Goal: Information Seeking & Learning: Check status

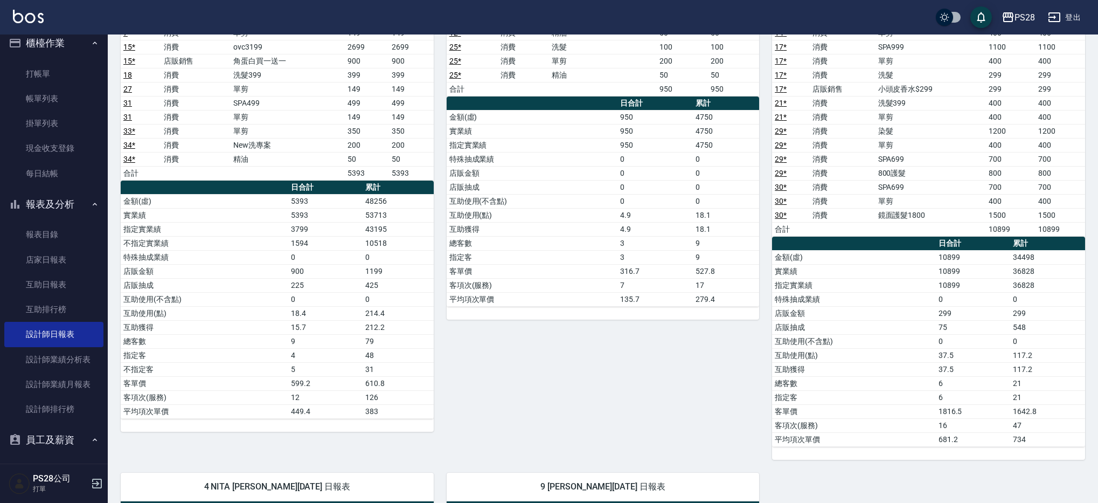
scroll to position [47, 0]
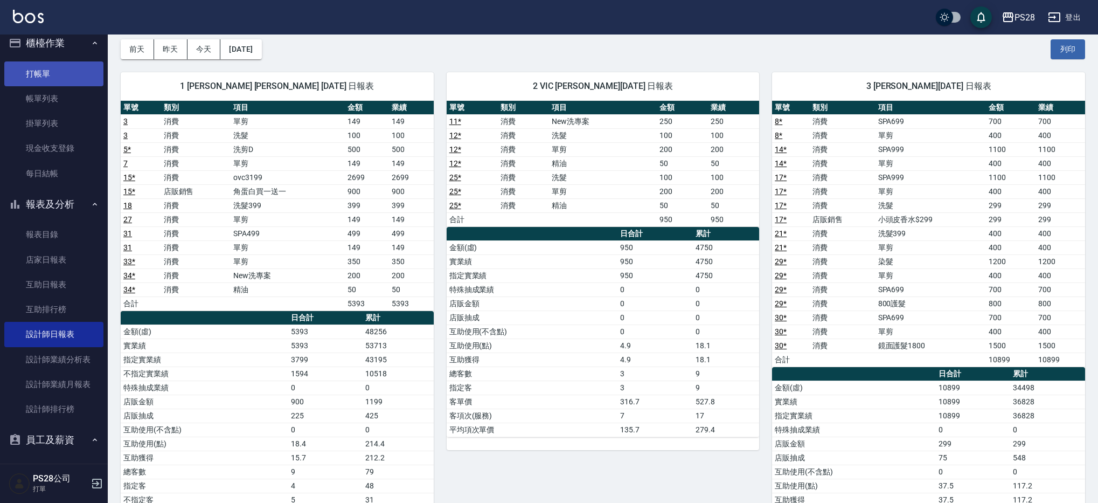
click at [40, 71] on link "打帳單" at bounding box center [53, 73] width 99 height 25
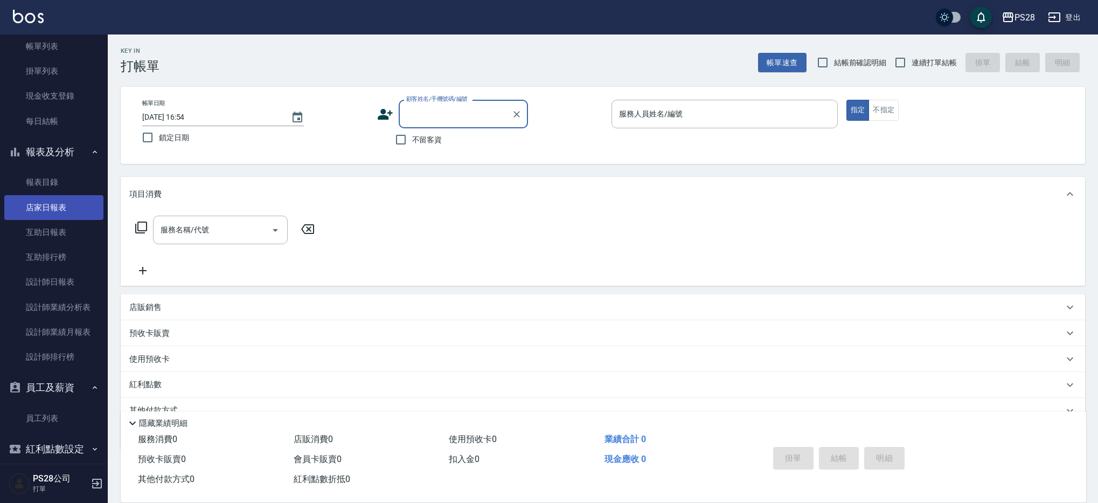
scroll to position [74, 0]
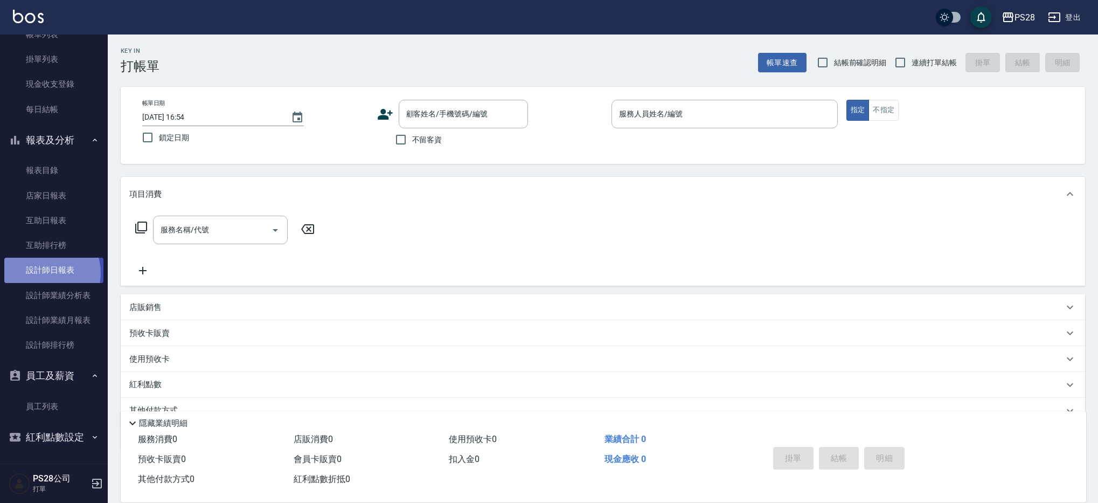
click at [47, 273] on link "設計師日報表" at bounding box center [53, 270] width 99 height 25
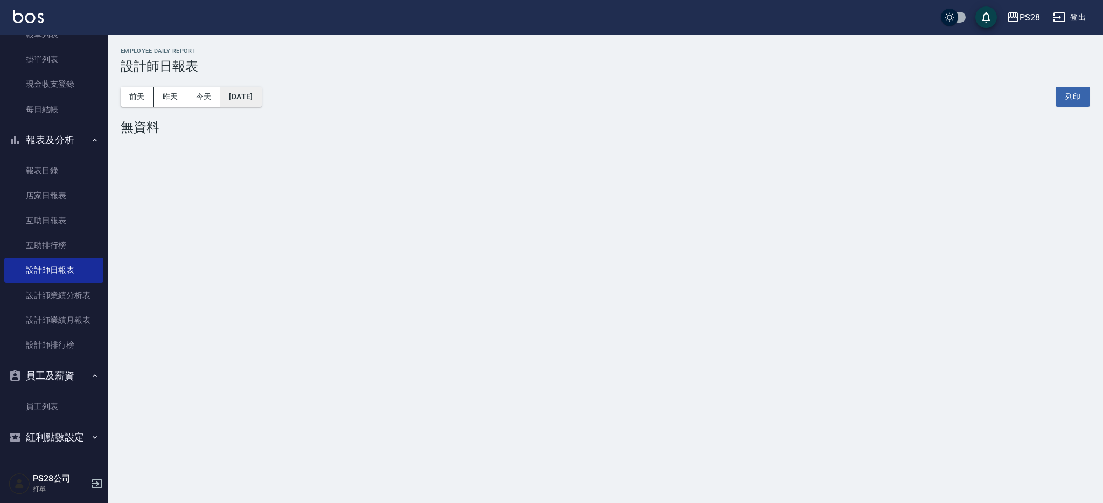
click at [232, 96] on button "[DATE]" at bounding box center [240, 97] width 41 height 20
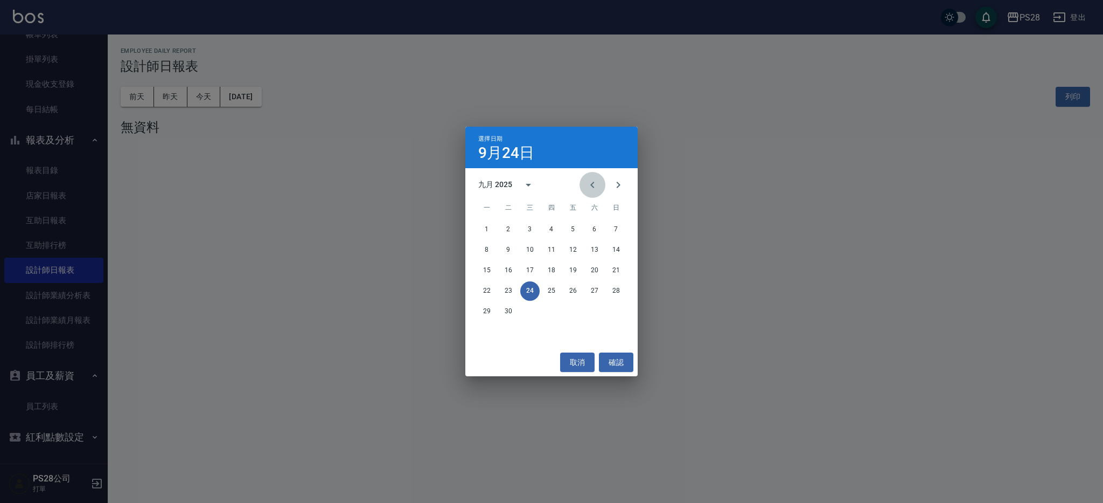
click at [585, 191] on button "Previous month" at bounding box center [593, 185] width 26 height 26
click at [559, 308] on button "28" at bounding box center [551, 311] width 19 height 19
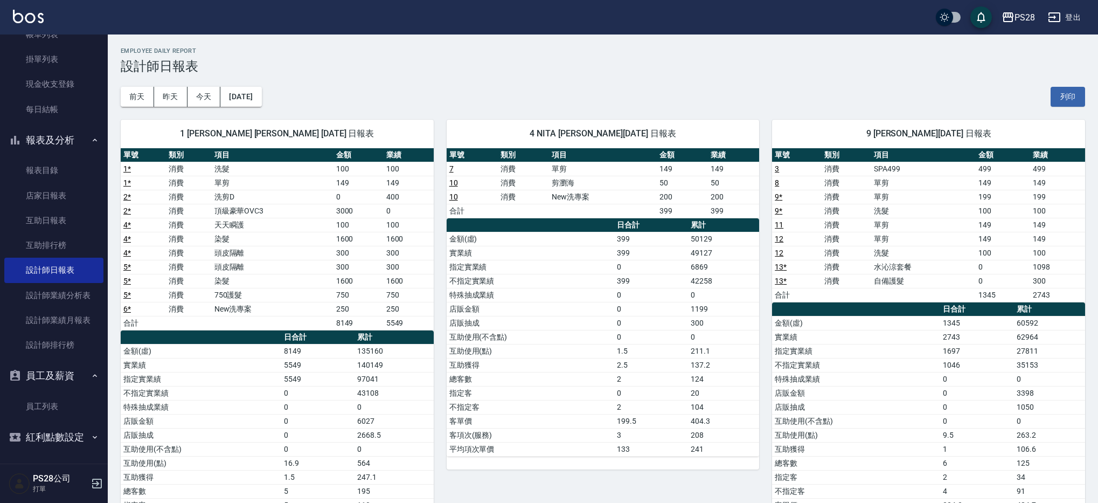
scroll to position [4, 0]
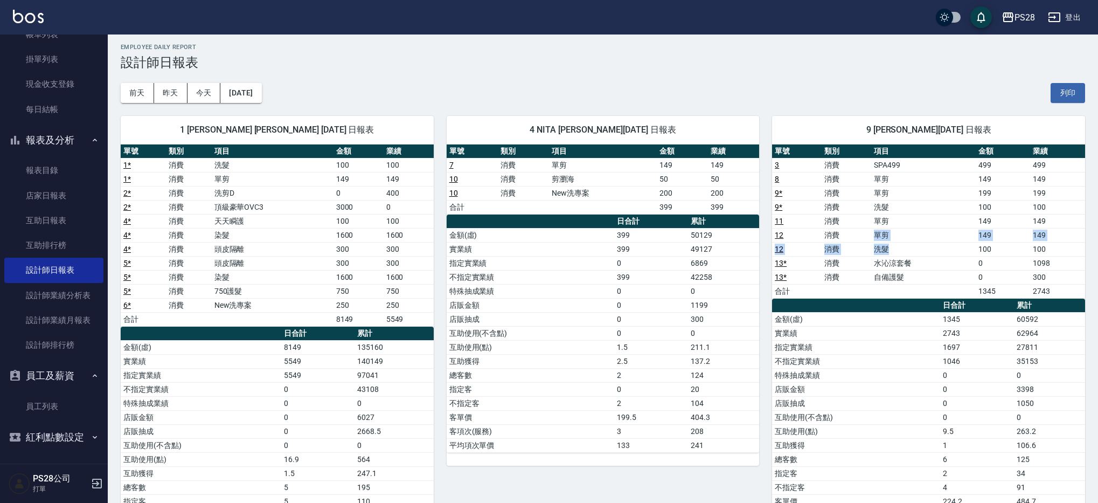
drag, startPoint x: 876, startPoint y: 236, endPoint x: 922, endPoint y: 252, distance: 49.1
click at [929, 247] on tbody "3 消費 SPA499 499 499 8 消費 單剪 149 149 9 * 消費 單剪 199 199 9 * 消費 洗髮 100 100 11 消費 單…" at bounding box center [928, 228] width 313 height 140
drag, startPoint x: 893, startPoint y: 167, endPoint x: 930, endPoint y: 179, distance: 38.7
click at [930, 179] on tbody "3 消費 SPA499 499 499 8 消費 單剪 149 149 9 * 消費 單剪 199 199 9 * 消費 洗髮 100 100 11 消費 單…" at bounding box center [928, 228] width 313 height 140
drag, startPoint x: 873, startPoint y: 192, endPoint x: 895, endPoint y: 206, distance: 26.6
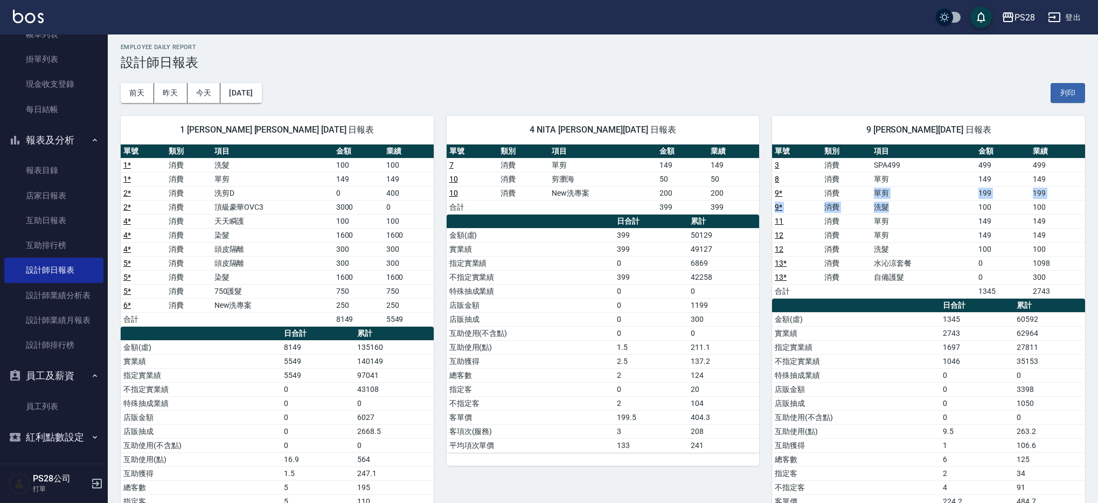
click at [895, 206] on tbody "3 消費 SPA499 499 499 8 消費 單剪 149 149 9 * 消費 單剪 199 199 9 * 消費 洗髮 100 100 11 消費 單…" at bounding box center [928, 228] width 313 height 140
drag, startPoint x: 870, startPoint y: 223, endPoint x: 894, endPoint y: 244, distance: 32.8
click at [894, 246] on tbody "3 消費 SPA499 499 499 8 消費 單剪 149 149 9 * 消費 單剪 199 199 9 * 消費 洗髮 100 100 11 消費 單…" at bounding box center [928, 228] width 313 height 140
click at [543, 58] on h3 "設計師日報表" at bounding box center [603, 62] width 964 height 15
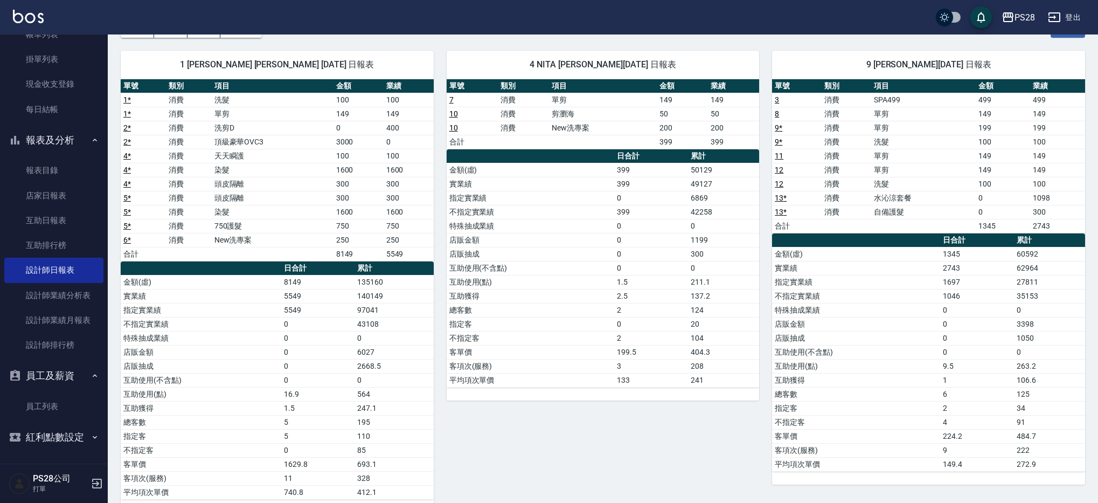
scroll to position [72, 0]
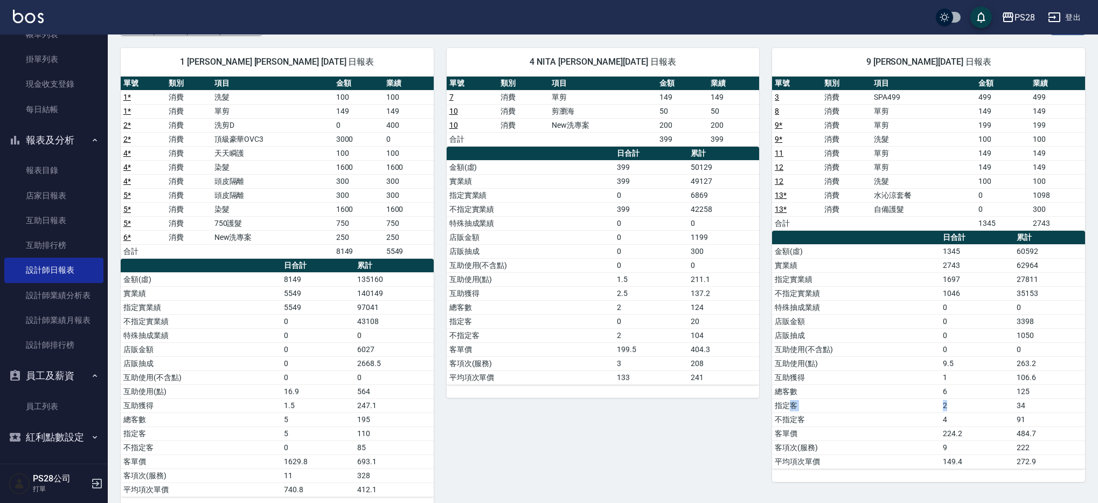
drag, startPoint x: 788, startPoint y: 400, endPoint x: 963, endPoint y: 406, distance: 174.7
click at [963, 406] on tr "指定客 2 34" at bounding box center [928, 405] width 313 height 14
click at [704, 374] on td "241" at bounding box center [723, 377] width 71 height 14
click at [700, 464] on div "4 NITA [PERSON_NAME][DATE] 日報表 單號 類別 項目 金額 業績 7 消費 單剪 149 149 10 消費 剪瀏海 50 50 1…" at bounding box center [597, 272] width 326 height 475
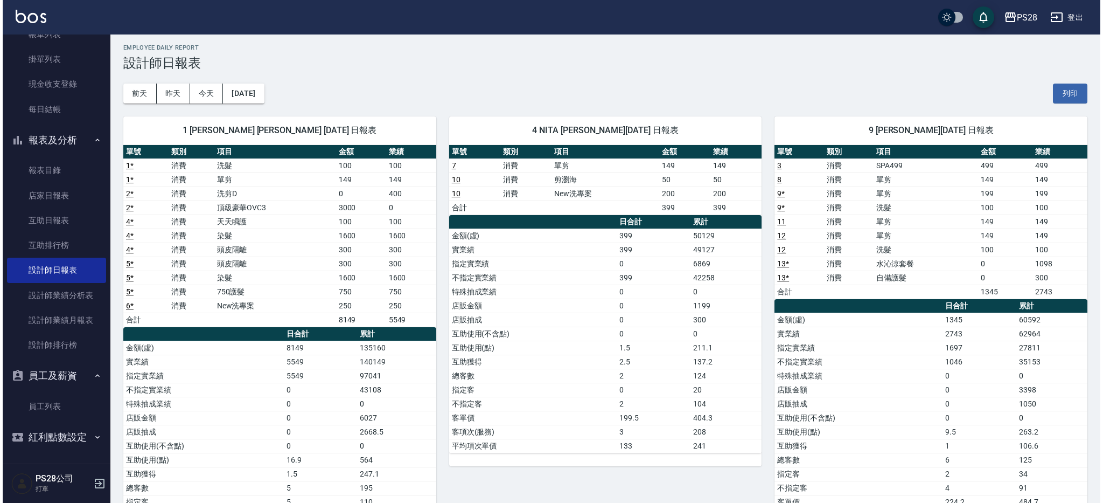
scroll to position [4, 0]
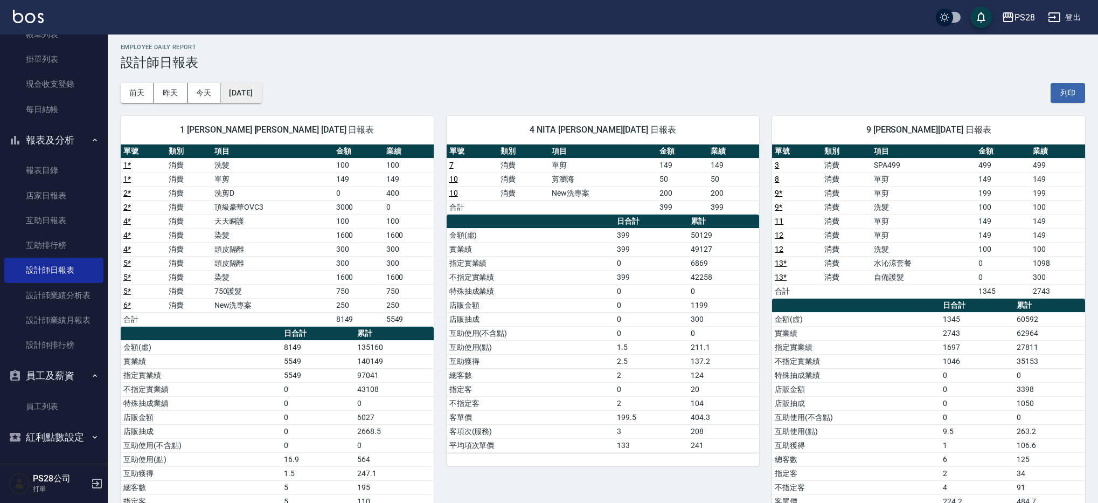
click at [249, 100] on button "[DATE]" at bounding box center [240, 93] width 41 height 20
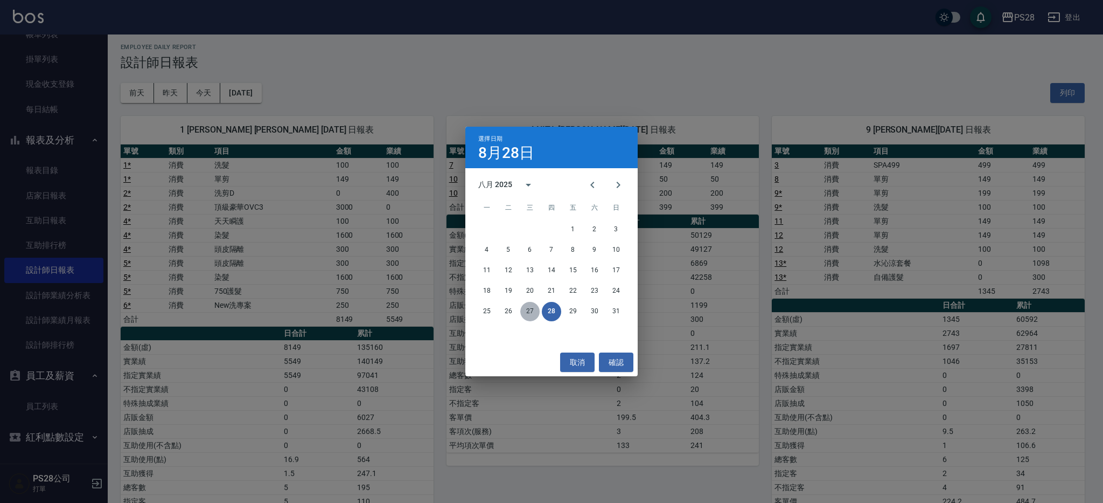
click at [534, 309] on button "27" at bounding box center [529, 311] width 19 height 19
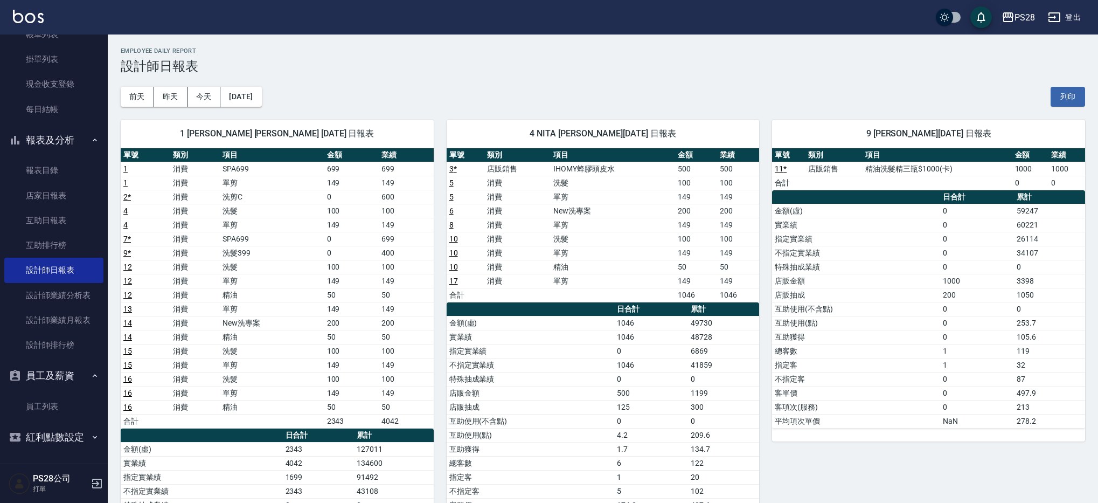
click at [265, 107] on div "1 [PERSON_NAME] [PERSON_NAME] [DATE] 日報表 單號 類別 項目 金額 業績 1 消費 SPA699 699 699 1 消…" at bounding box center [271, 393] width 326 height 573
click at [261, 96] on button "[DATE]" at bounding box center [240, 97] width 41 height 20
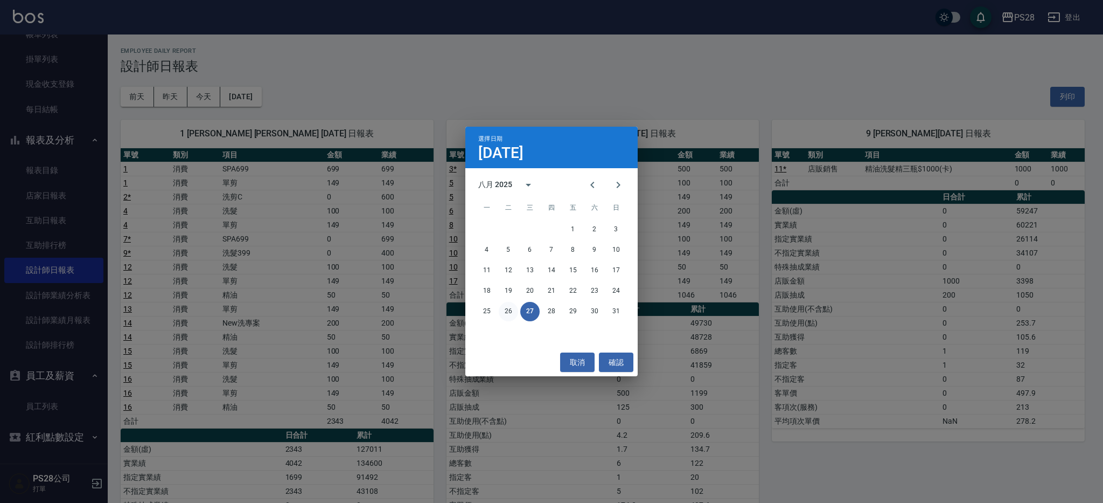
click at [503, 314] on button "26" at bounding box center [508, 311] width 19 height 19
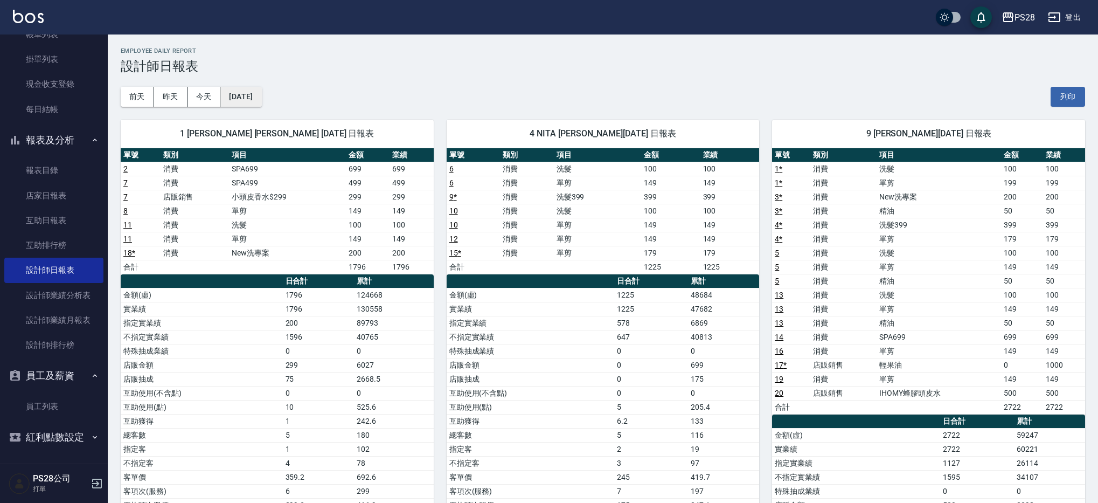
click at [261, 105] on button "[DATE]" at bounding box center [240, 97] width 41 height 20
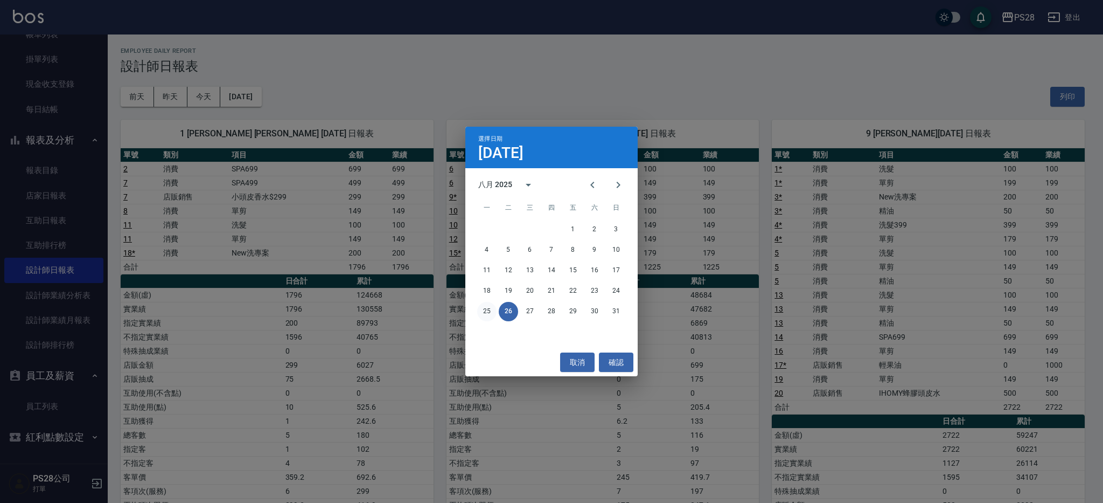
click at [491, 310] on button "25" at bounding box center [486, 311] width 19 height 19
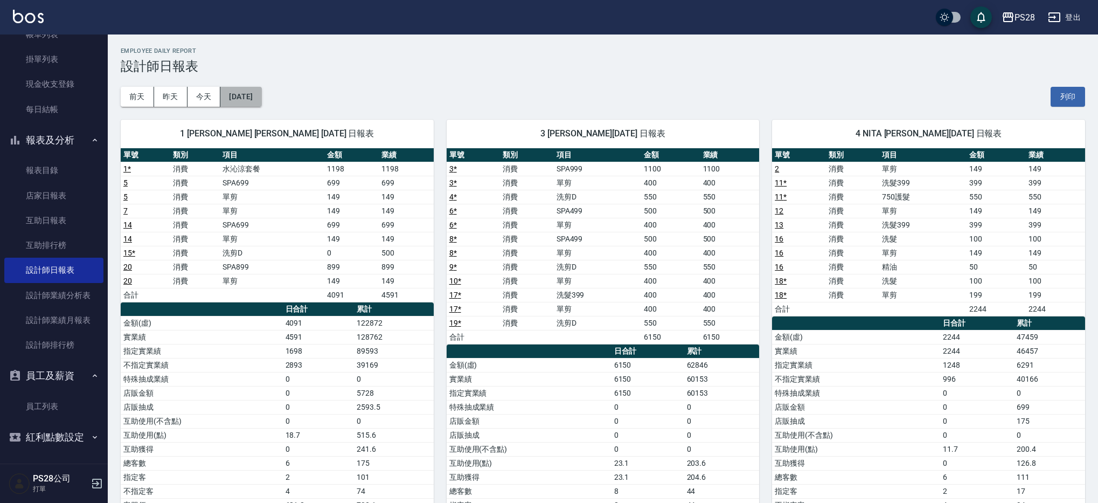
click at [261, 101] on button "[DATE]" at bounding box center [240, 97] width 41 height 20
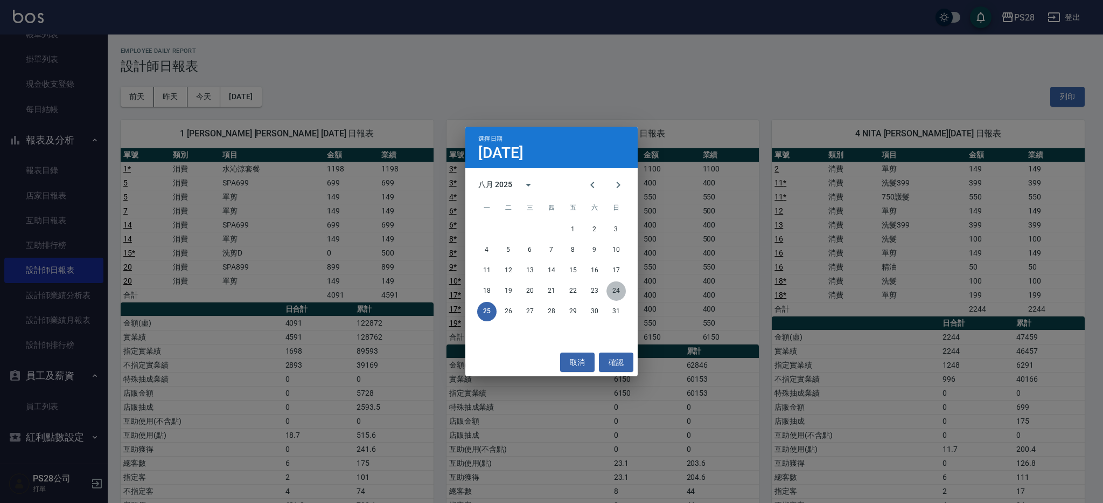
click at [619, 290] on button "24" at bounding box center [616, 290] width 19 height 19
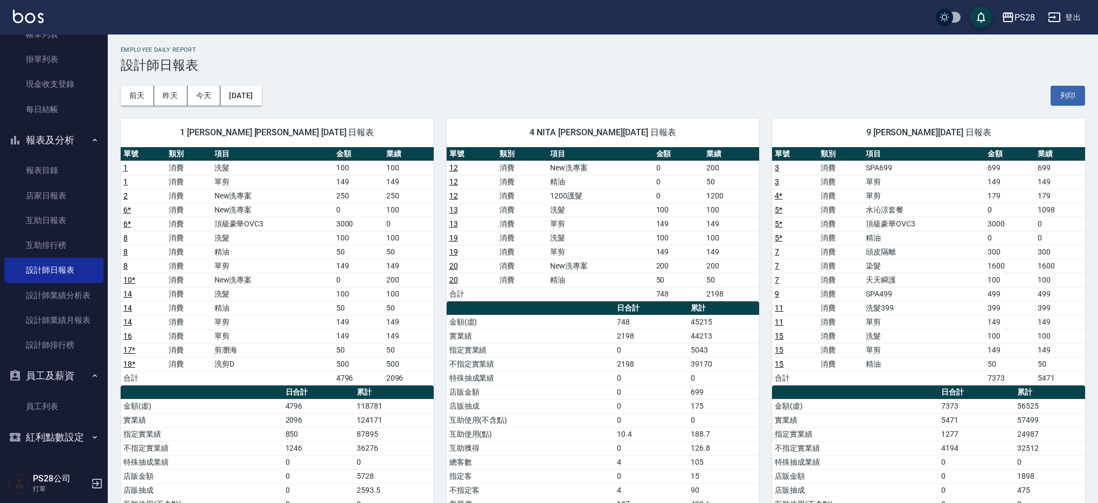
scroll to position [1, 0]
click at [206, 89] on button "今天" at bounding box center [203, 96] width 33 height 20
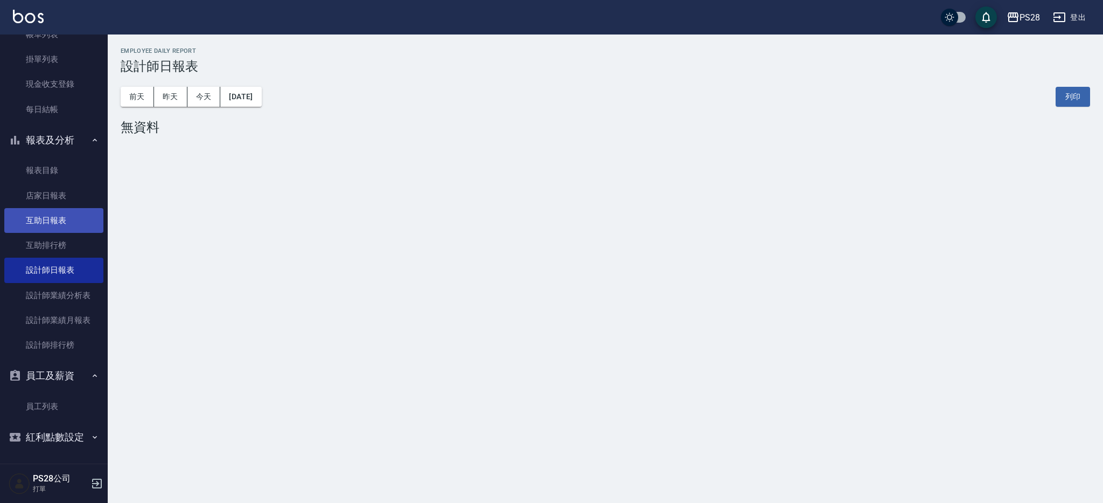
click at [50, 222] on link "互助日報表" at bounding box center [53, 220] width 99 height 25
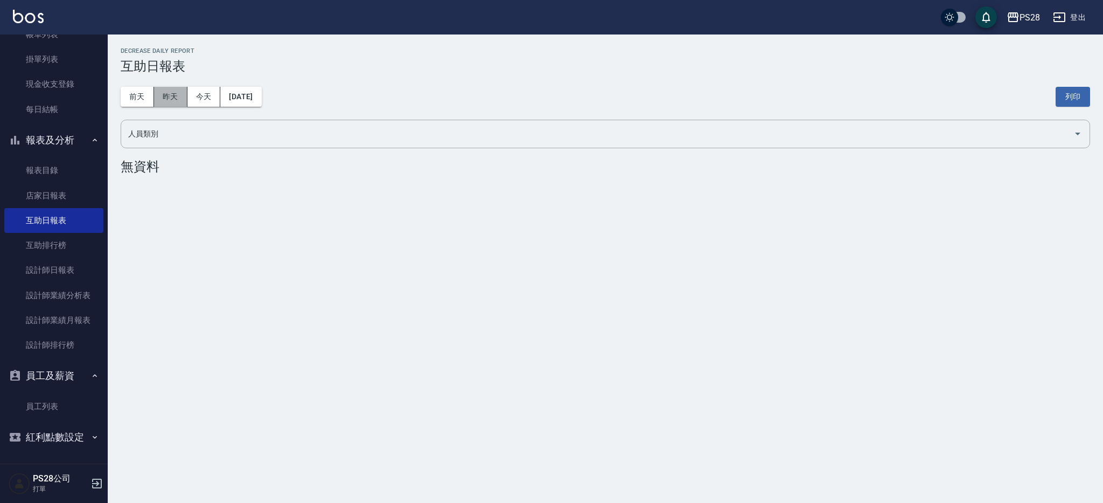
click at [177, 103] on button "昨天" at bounding box center [170, 97] width 33 height 20
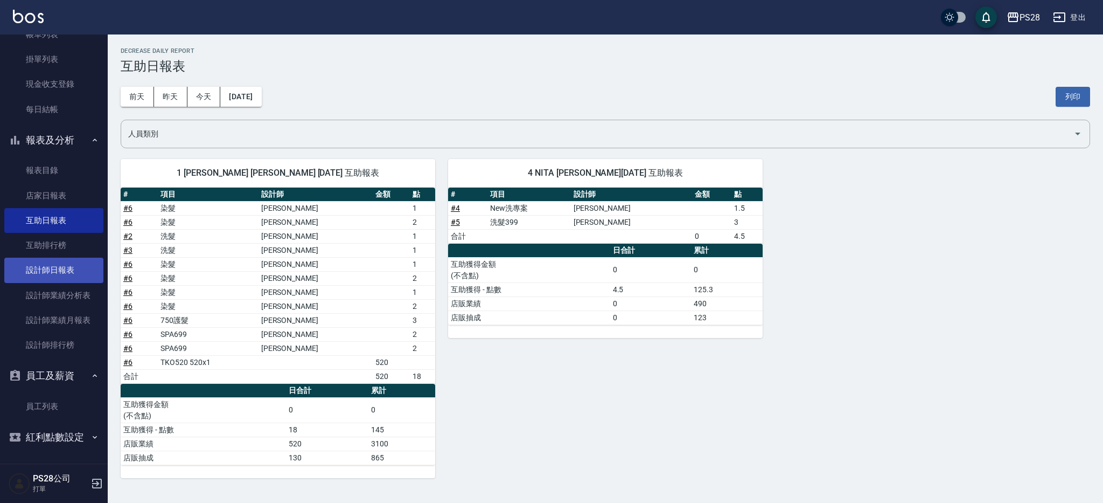
click at [50, 272] on link "設計師日報表" at bounding box center [53, 270] width 99 height 25
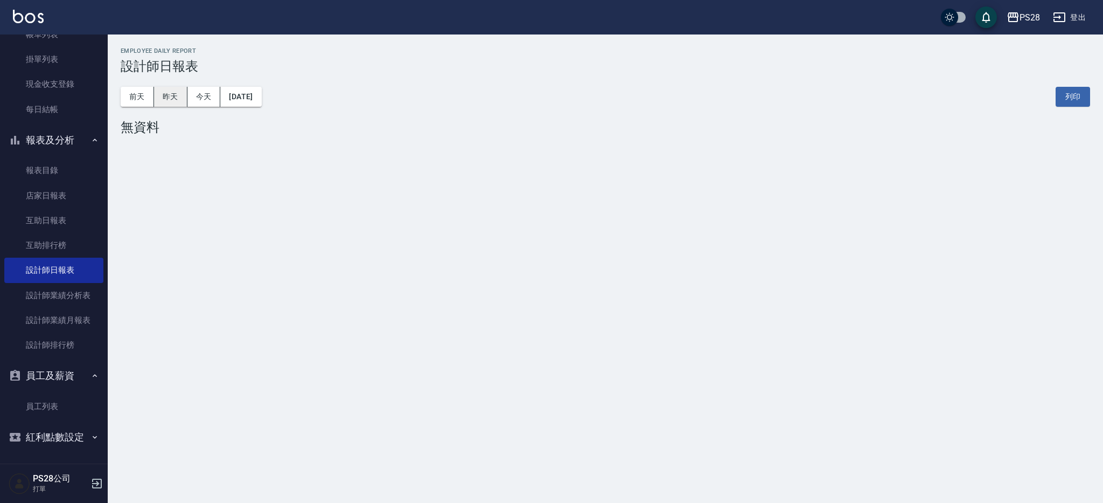
click at [166, 95] on button "昨天" at bounding box center [170, 97] width 33 height 20
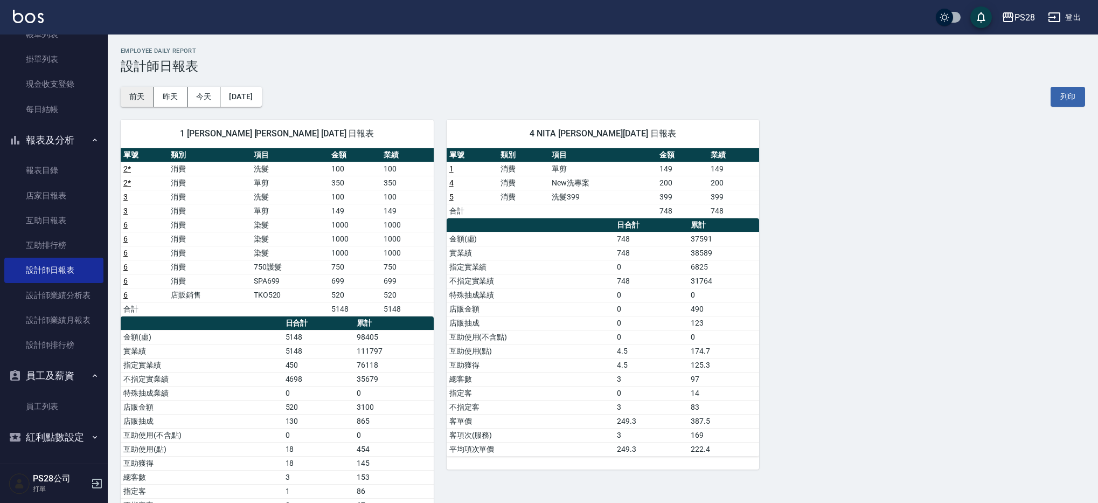
click at [150, 94] on button "前天" at bounding box center [137, 97] width 33 height 20
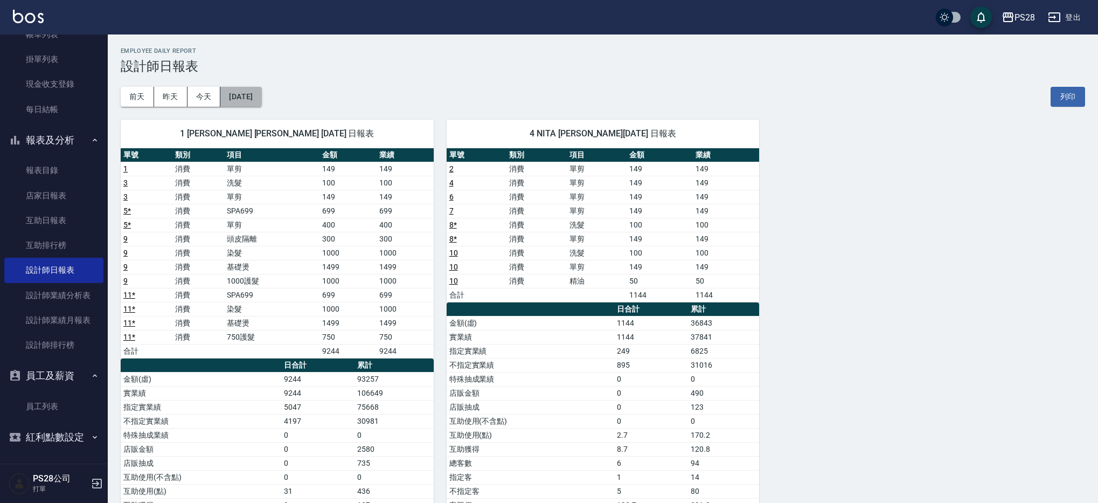
click at [237, 99] on button "[DATE]" at bounding box center [240, 97] width 41 height 20
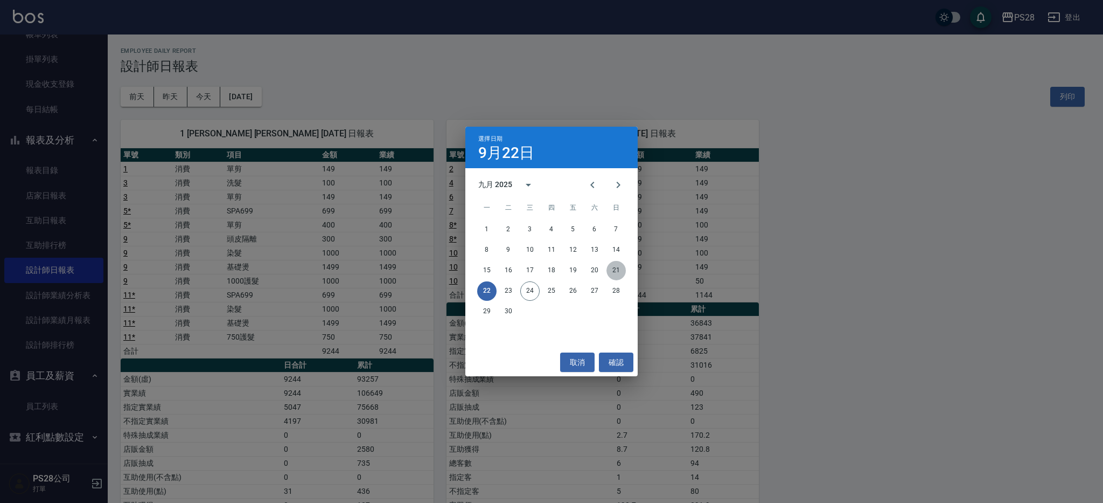
click at [616, 274] on button "21" at bounding box center [616, 270] width 19 height 19
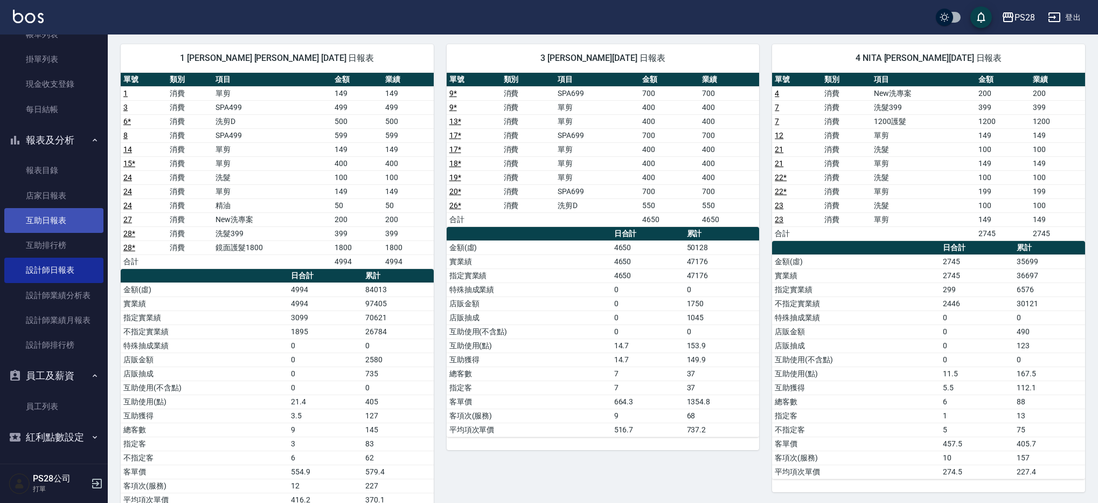
scroll to position [76, 0]
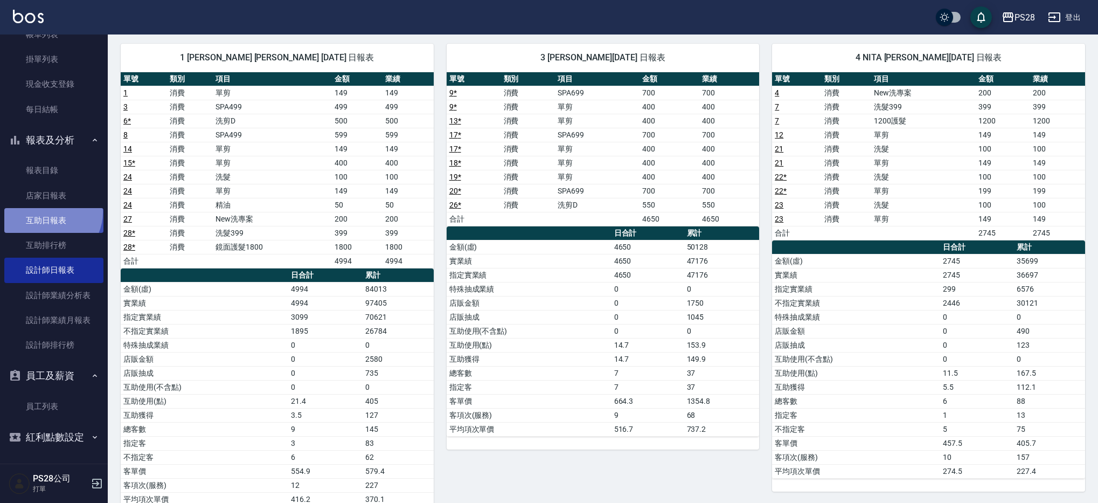
click at [47, 212] on link "互助日報表" at bounding box center [53, 220] width 99 height 25
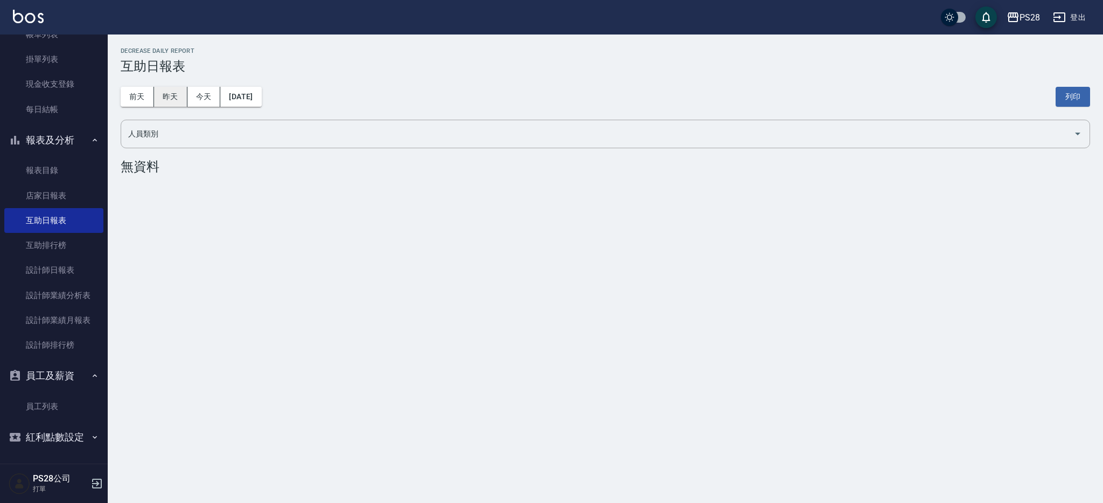
click at [160, 92] on button "昨天" at bounding box center [170, 97] width 33 height 20
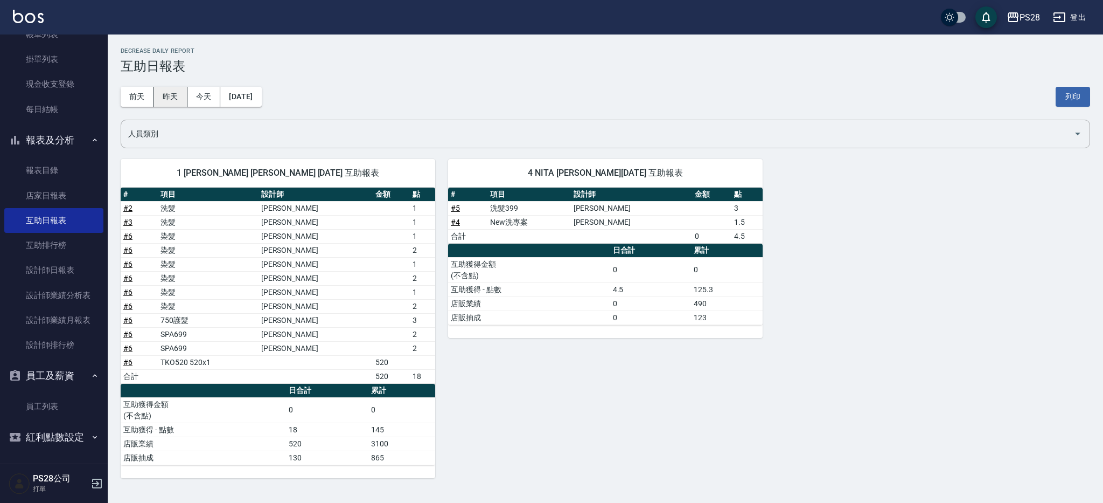
click at [178, 101] on button "昨天" at bounding box center [170, 97] width 33 height 20
click at [174, 96] on button "昨天" at bounding box center [170, 97] width 33 height 20
click at [128, 98] on button "前天" at bounding box center [137, 97] width 33 height 20
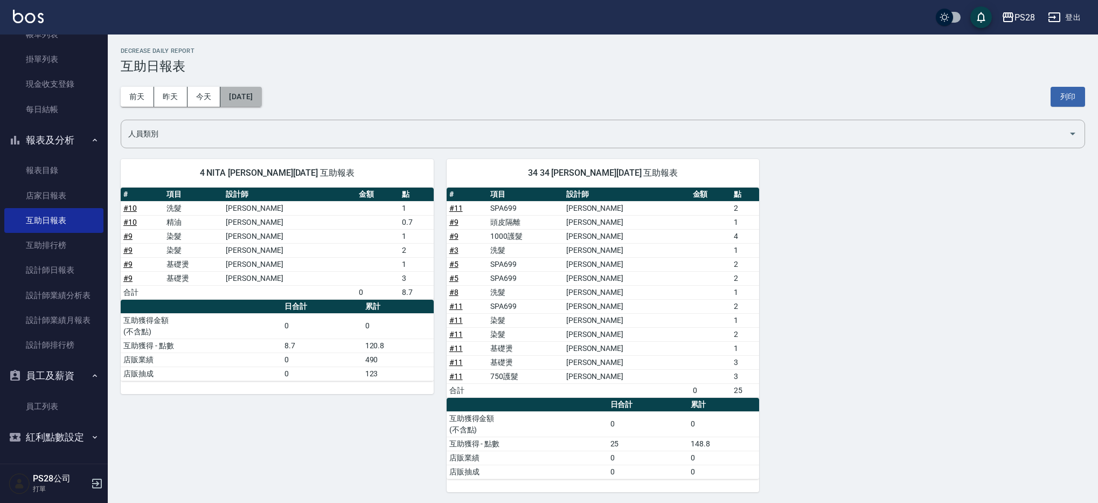
click at [246, 92] on button "[DATE]" at bounding box center [240, 97] width 41 height 20
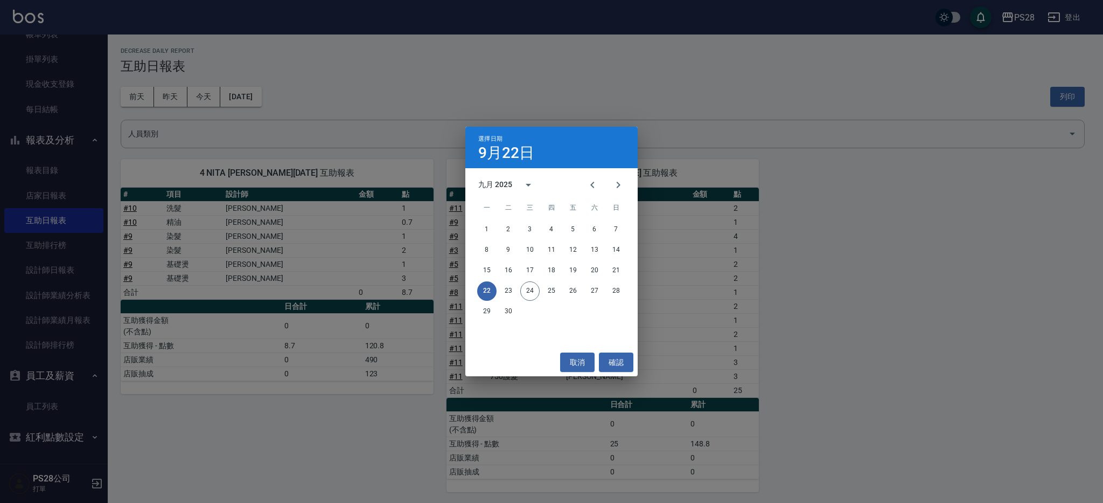
click at [203, 96] on div "選擇日期 [DATE] 九月 2025 一 二 三 四 五 六 日 1 2 3 4 5 6 7 8 9 10 11 12 13 14 15 16 17 18 …" at bounding box center [551, 251] width 1103 height 503
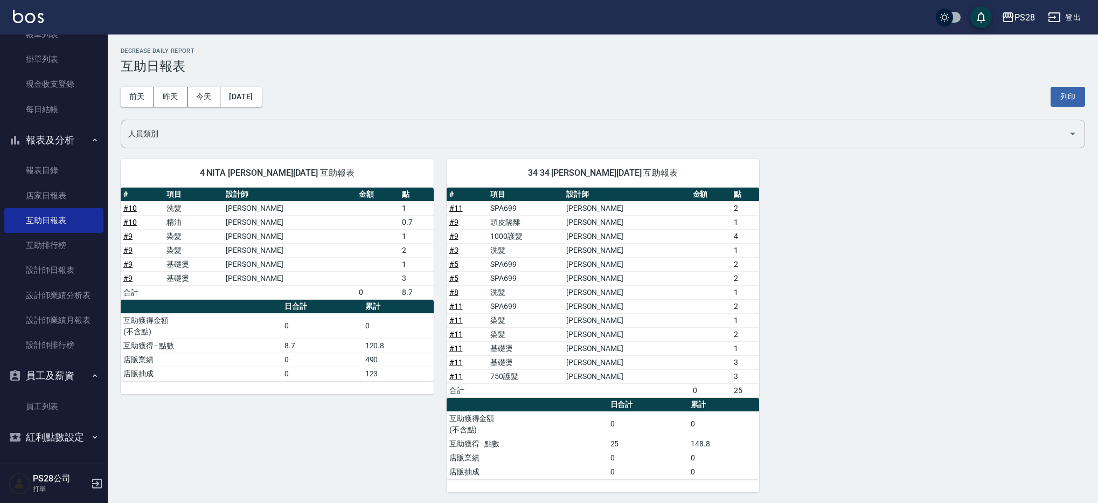
click at [203, 96] on button "今天" at bounding box center [203, 97] width 33 height 20
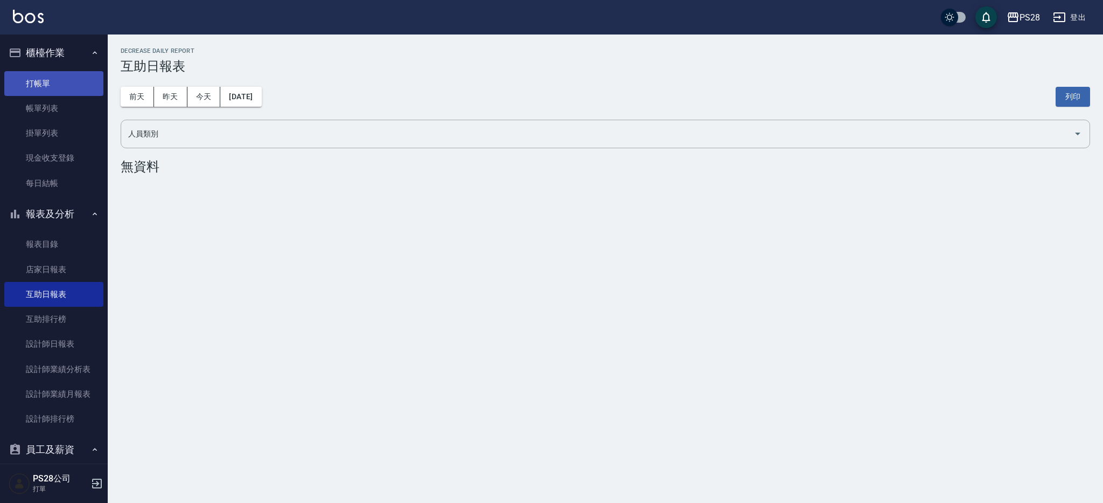
click at [57, 92] on link "打帳單" at bounding box center [53, 83] width 99 height 25
